Goal: Transaction & Acquisition: Purchase product/service

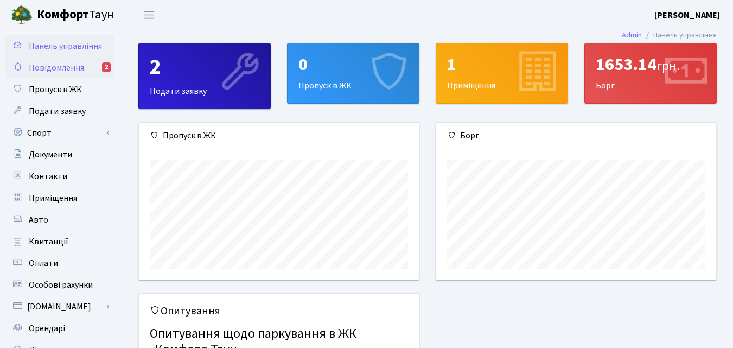
scroll to position [157, 280]
click at [81, 74] on link "Повідомлення 2" at bounding box center [59, 68] width 109 height 22
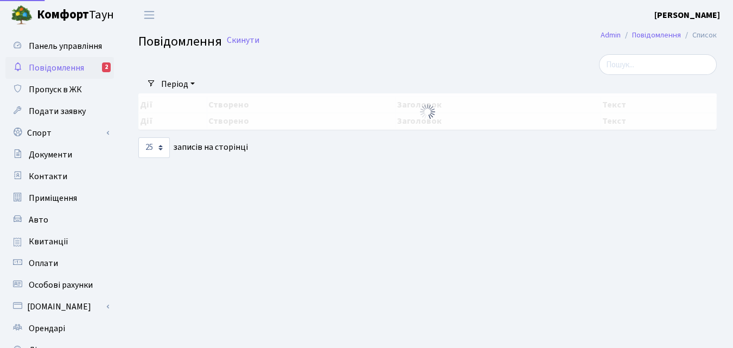
select select "25"
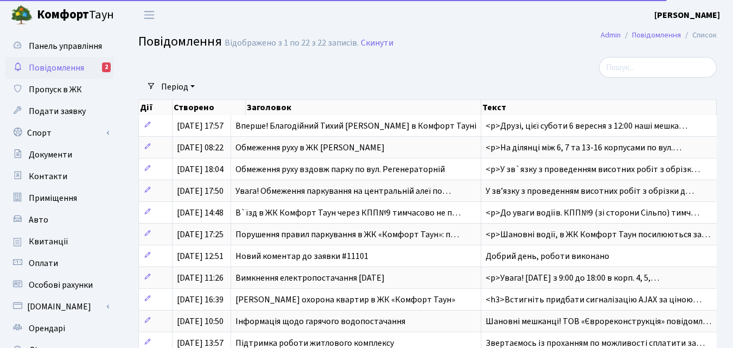
click at [266, 155] on td "Обмеження руху в ЖК Комфорт Таун" at bounding box center [356, 147] width 250 height 22
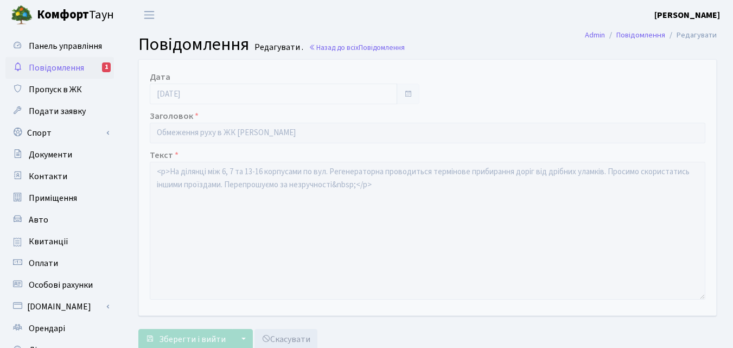
click at [98, 65] on link "Повідомлення 1" at bounding box center [59, 68] width 109 height 22
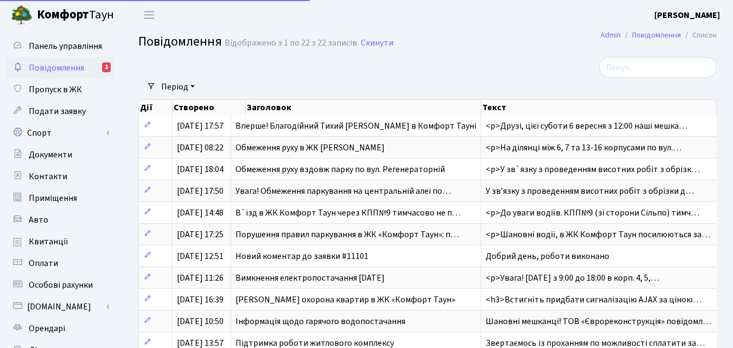
select select "25"
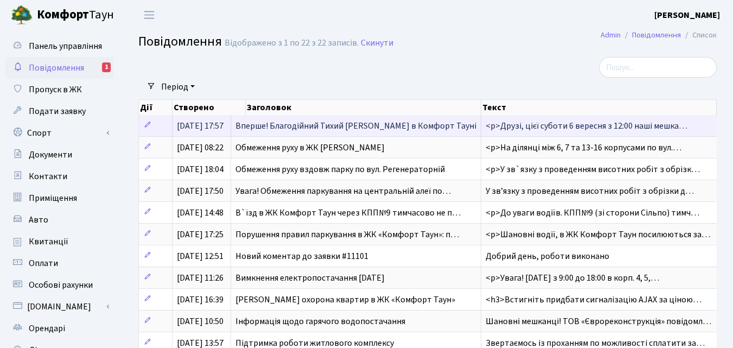
click at [257, 127] on span "Вперше! Благодійний Тихий Маркет в Комфорт Тауні" at bounding box center [355, 126] width 241 height 12
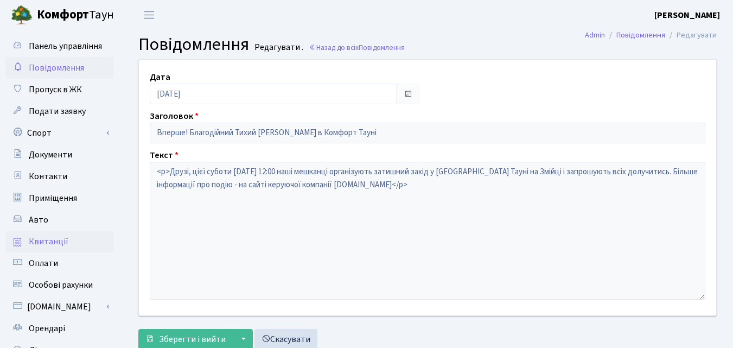
click at [69, 251] on link "Квитанції" at bounding box center [59, 242] width 109 height 22
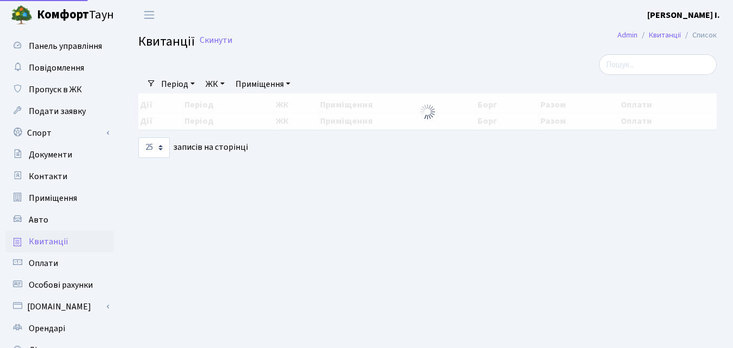
select select "25"
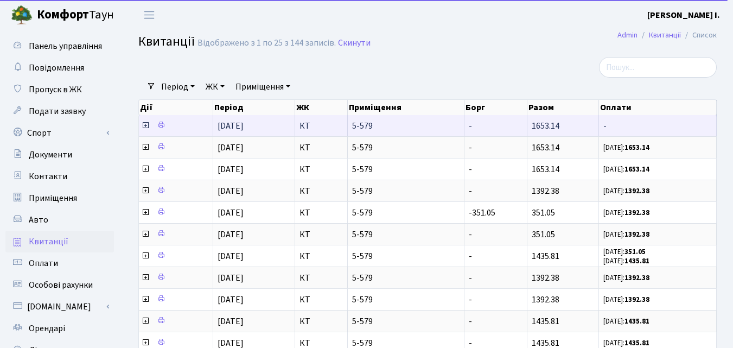
click at [144, 126] on icon at bounding box center [145, 125] width 9 height 9
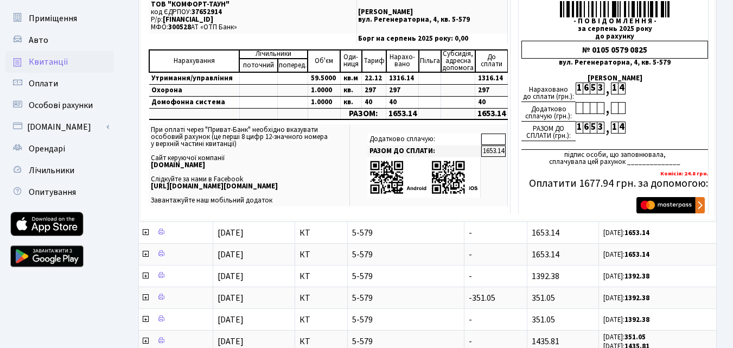
scroll to position [181, 0]
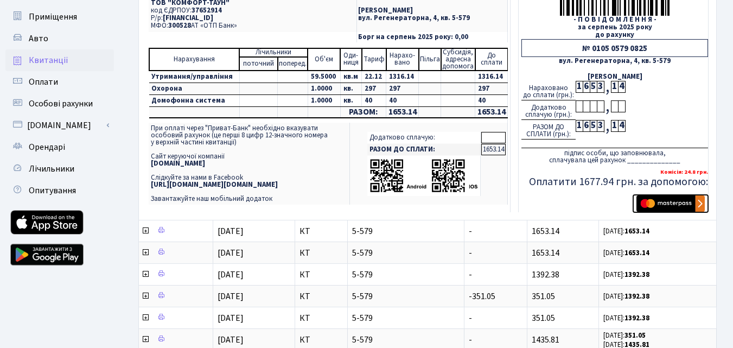
click at [670, 202] on img "submit" at bounding box center [670, 203] width 68 height 16
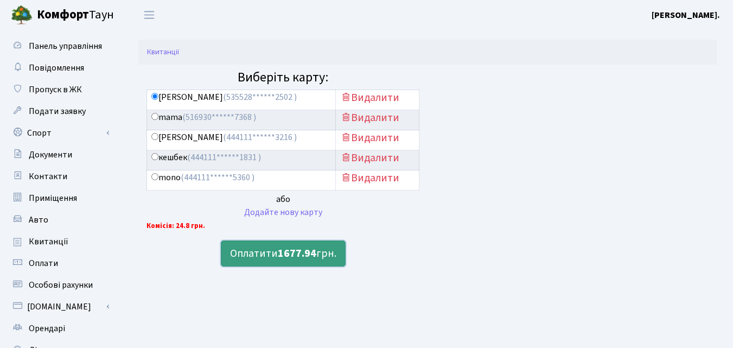
click at [254, 259] on button "Оплатити 1677.94 грн." at bounding box center [283, 253] width 125 height 26
